Goal: Information Seeking & Learning: Learn about a topic

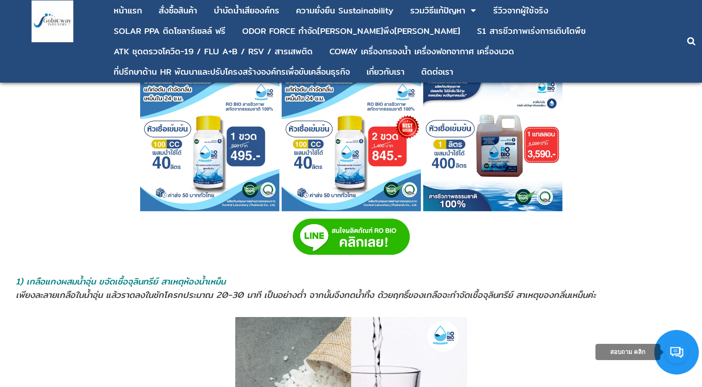
scroll to position [454, 0]
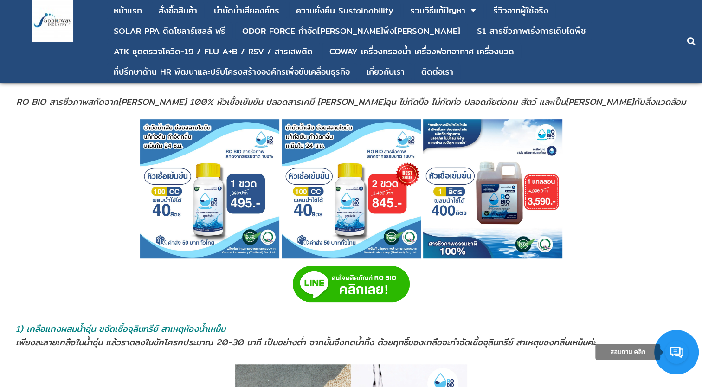
click at [291, 218] on img at bounding box center [492, 188] width 139 height 139
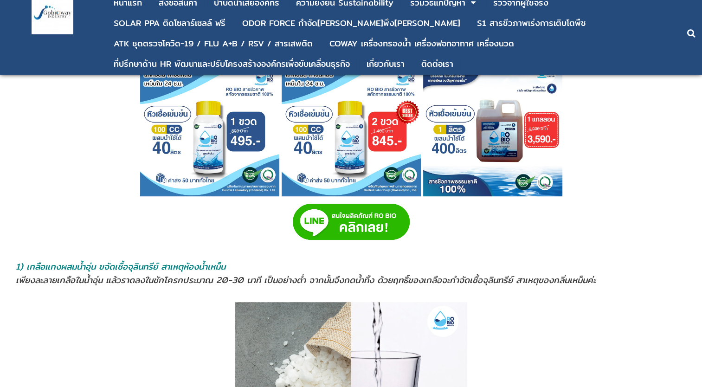
scroll to position [454, 0]
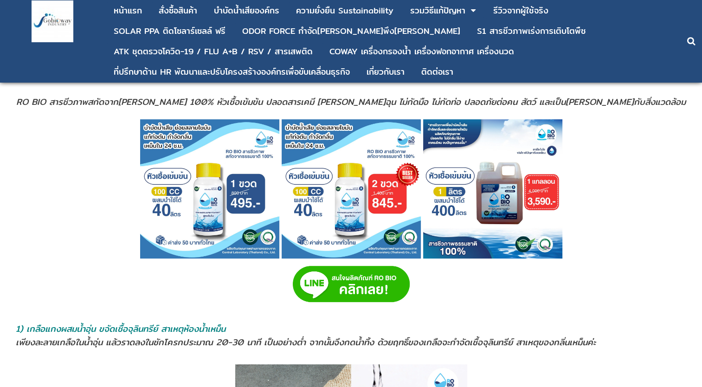
click at [218, 179] on img at bounding box center [209, 188] width 139 height 139
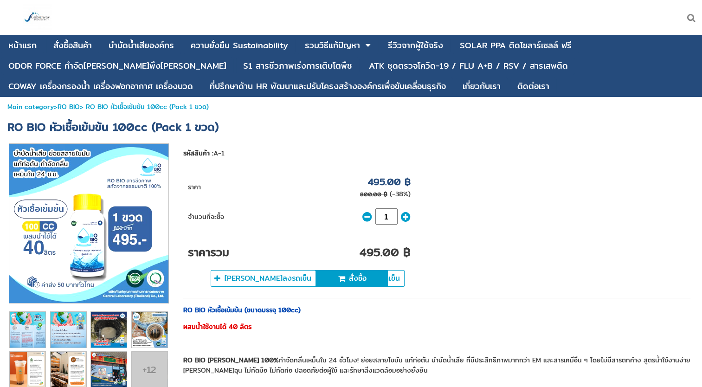
scroll to position [93, 0]
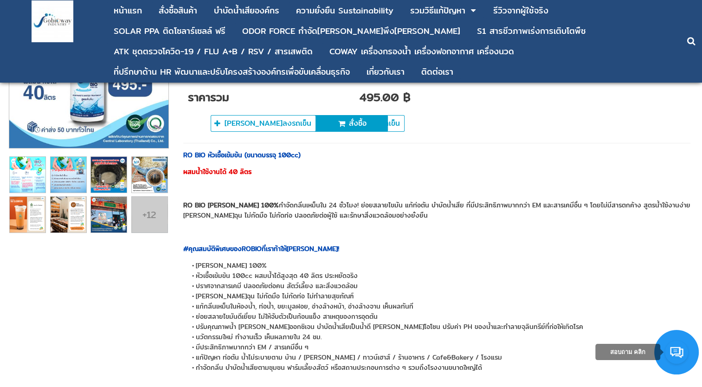
click at [17, 171] on img at bounding box center [28, 175] width 36 height 36
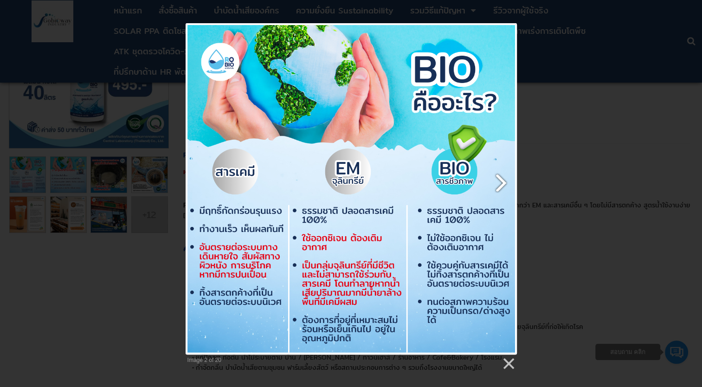
click at [503, 175] on link at bounding box center [411, 188] width 212 height 331
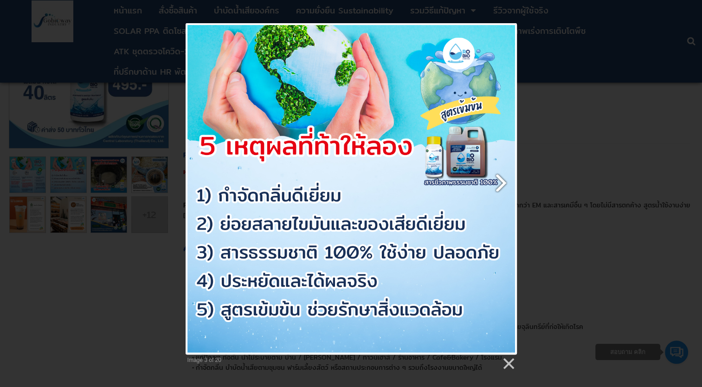
click at [500, 179] on link at bounding box center [411, 188] width 212 height 331
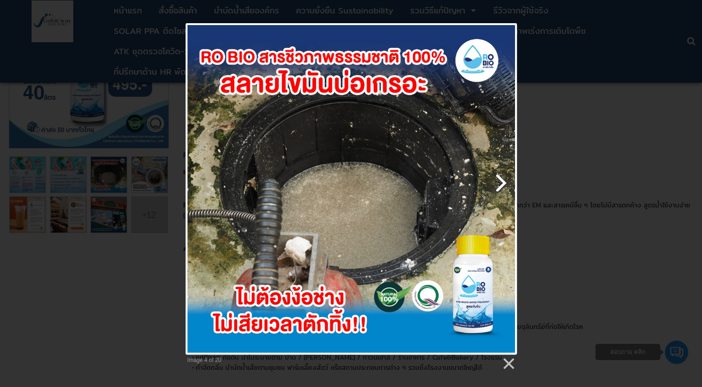
click at [504, 181] on link at bounding box center [411, 188] width 212 height 331
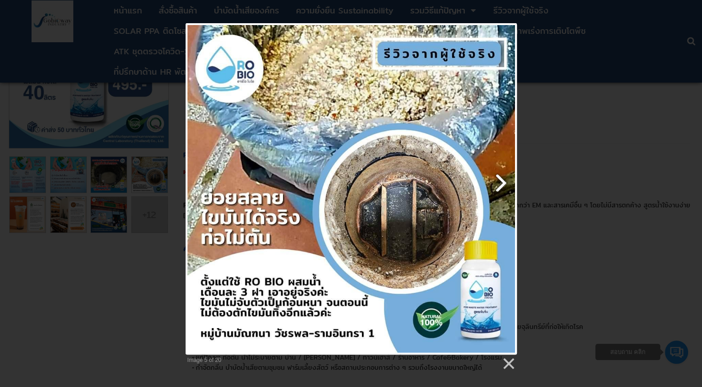
click at [504, 181] on link at bounding box center [411, 188] width 212 height 331
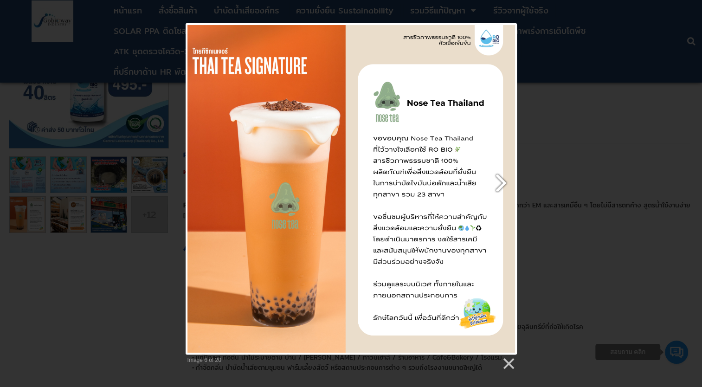
click at [504, 181] on link at bounding box center [411, 188] width 212 height 331
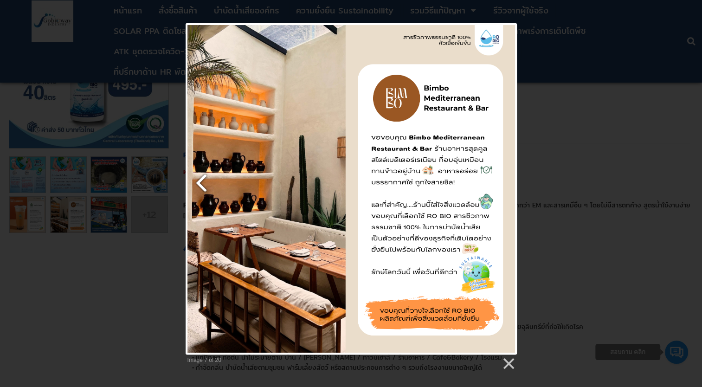
click at [204, 190] on link at bounding box center [242, 188] width 113 height 331
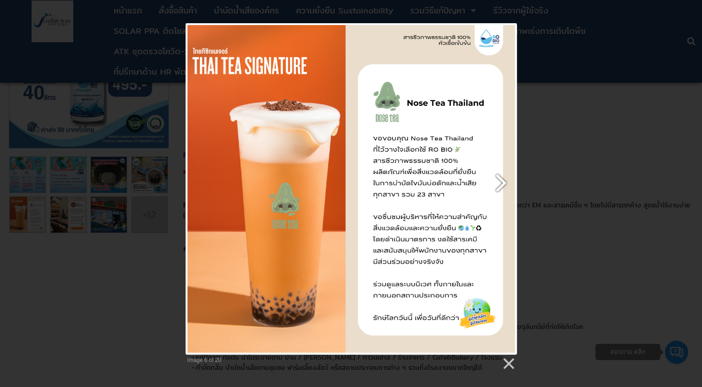
click at [496, 180] on link at bounding box center [411, 188] width 212 height 331
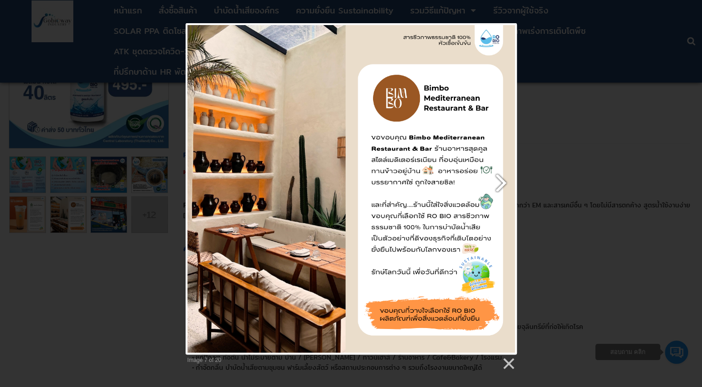
click at [496, 180] on link at bounding box center [411, 188] width 212 height 331
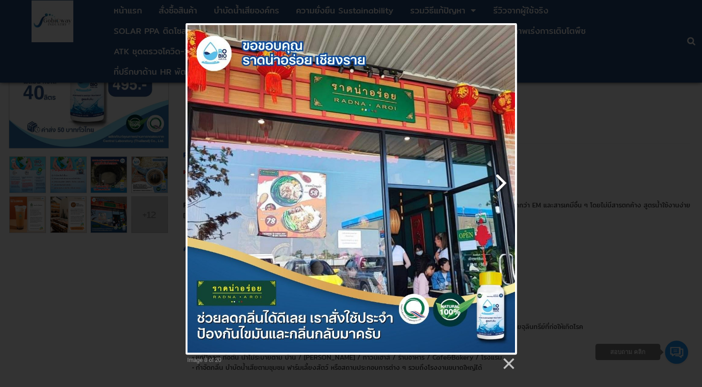
click at [496, 180] on link at bounding box center [411, 188] width 212 height 331
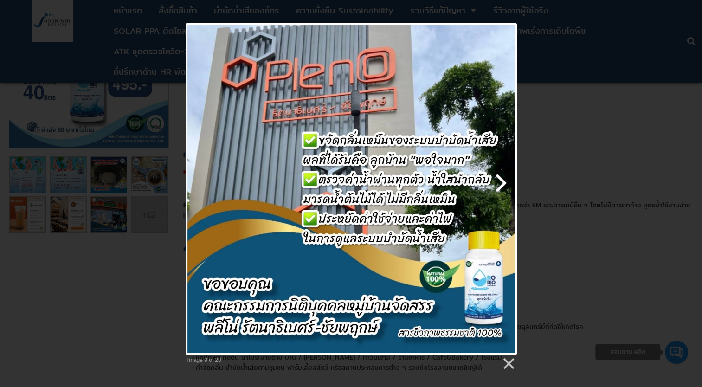
click at [496, 180] on link at bounding box center [411, 188] width 212 height 331
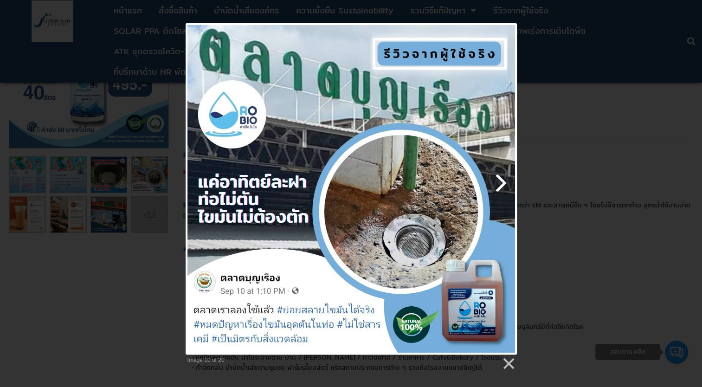
click at [496, 180] on link at bounding box center [411, 188] width 212 height 331
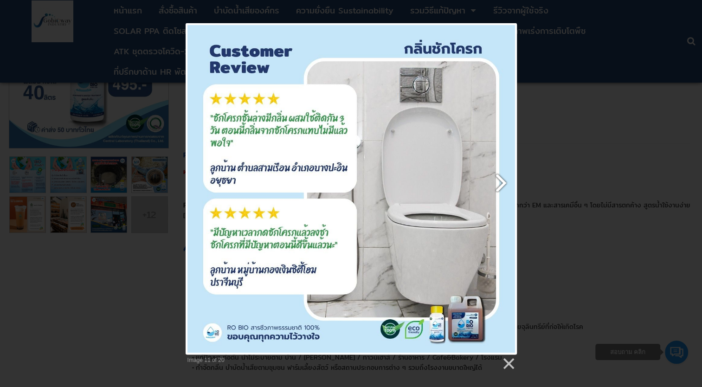
click at [503, 185] on link at bounding box center [411, 188] width 212 height 331
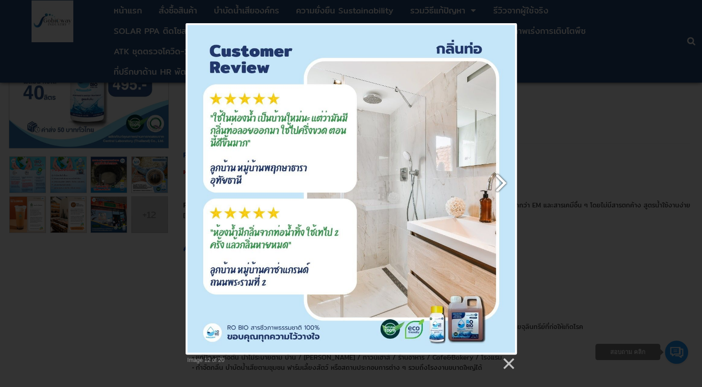
click at [503, 185] on link at bounding box center [411, 188] width 212 height 331
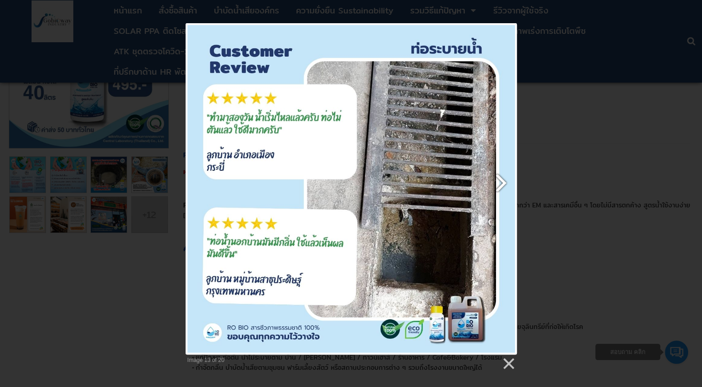
click at [503, 185] on link at bounding box center [411, 188] width 212 height 331
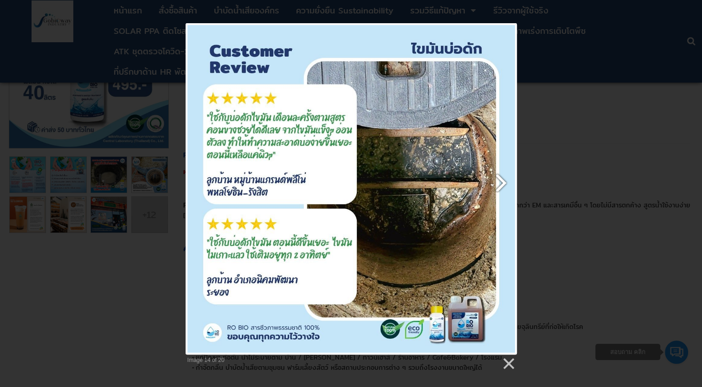
click at [503, 185] on link at bounding box center [411, 188] width 212 height 331
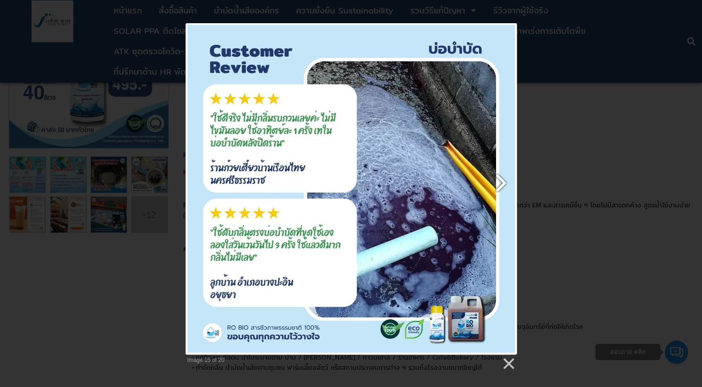
click at [503, 185] on link at bounding box center [411, 188] width 212 height 331
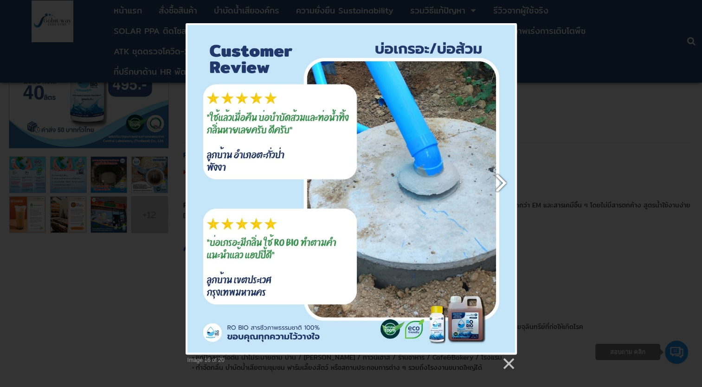
click at [503, 185] on link at bounding box center [411, 188] width 212 height 331
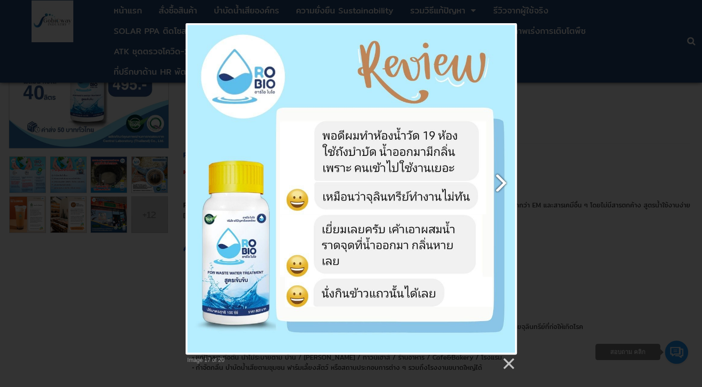
click at [500, 185] on link at bounding box center [411, 188] width 212 height 331
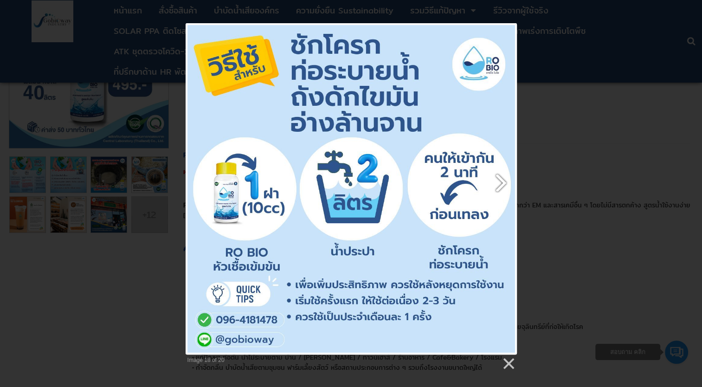
click at [497, 187] on link at bounding box center [411, 188] width 212 height 331
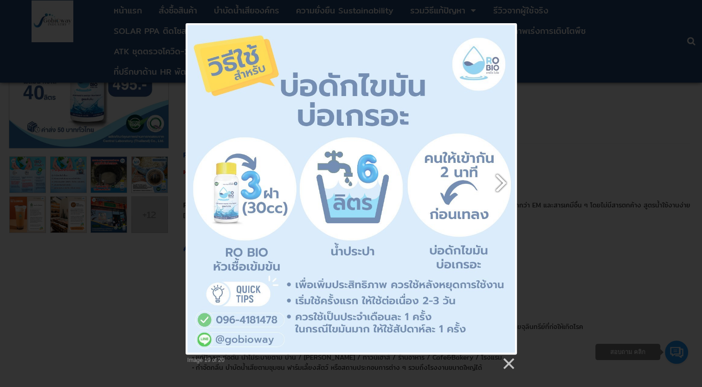
click at [497, 187] on link at bounding box center [411, 188] width 212 height 331
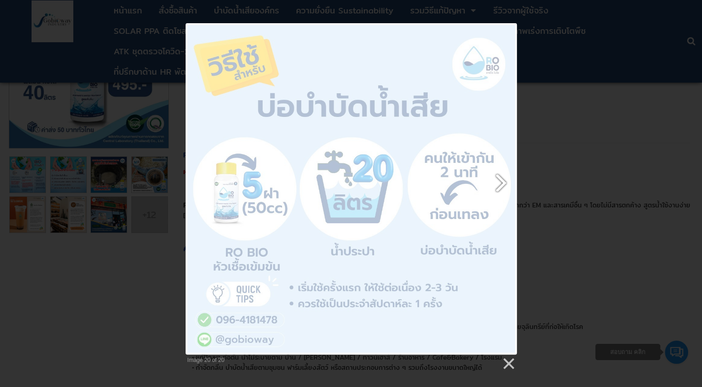
click at [497, 187] on link at bounding box center [411, 188] width 212 height 331
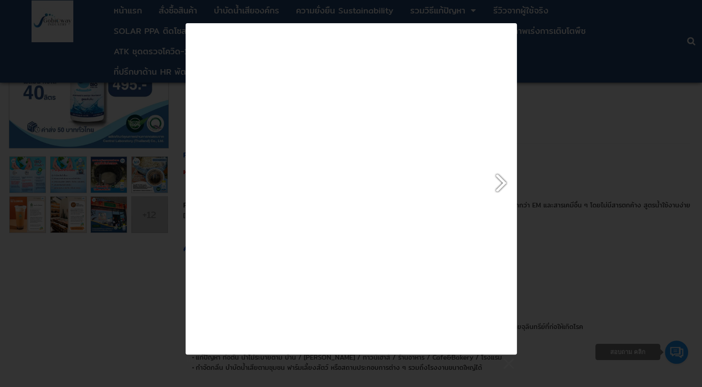
click at [497, 187] on link at bounding box center [411, 188] width 212 height 331
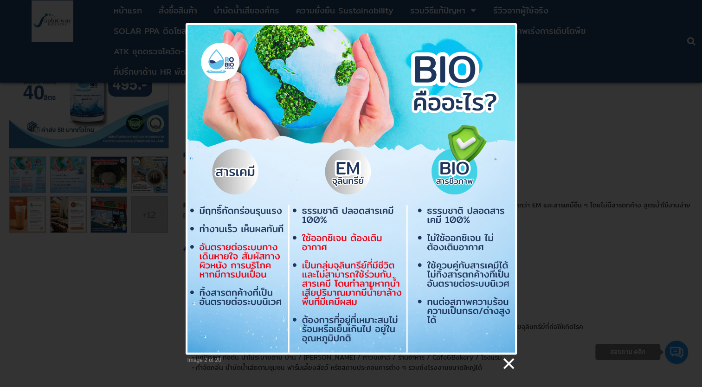
click at [509, 361] on link at bounding box center [508, 364] width 14 height 14
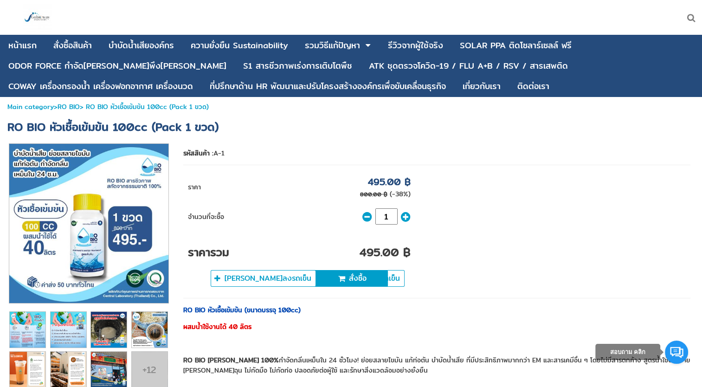
scroll to position [0, 0]
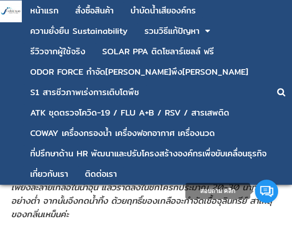
scroll to position [881, 0]
